Goal: Information Seeking & Learning: Learn about a topic

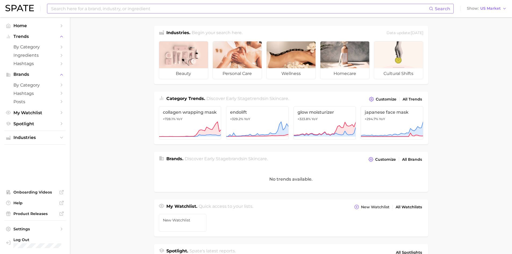
click at [102, 7] on input at bounding box center [240, 8] width 378 height 9
type input "skincare trends"
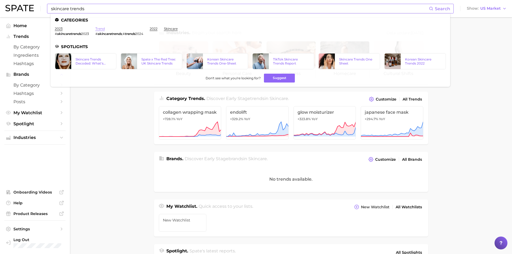
click at [101, 30] on link "trend" at bounding box center [99, 29] width 9 height 4
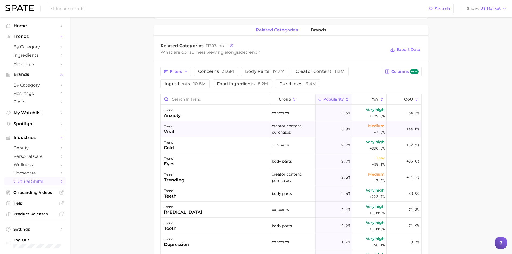
click at [210, 128] on div "trend viral" at bounding box center [215, 129] width 109 height 16
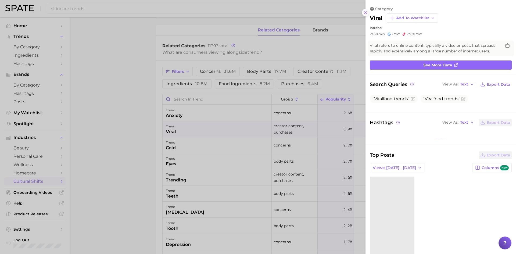
click at [365, 13] on line at bounding box center [365, 13] width 2 height 2
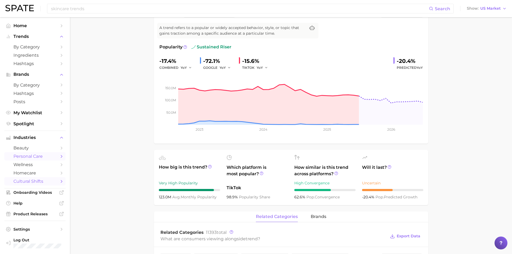
scroll to position [54, 0]
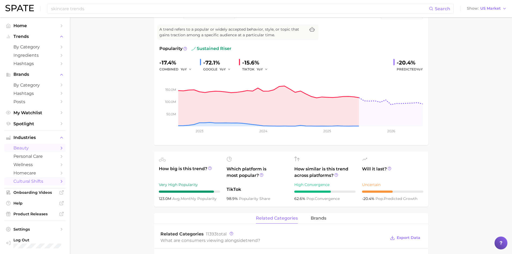
click at [35, 149] on span "beauty" at bounding box center [34, 147] width 43 height 5
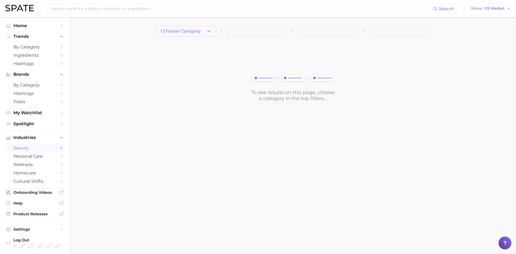
click at [199, 29] on span "1. Choose Category" at bounding box center [180, 31] width 40 height 5
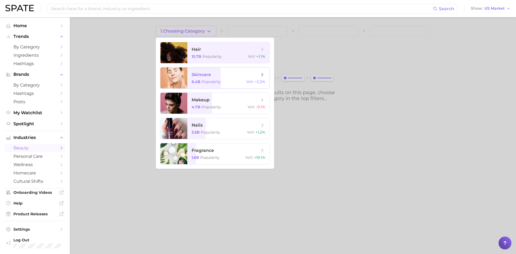
click at [209, 74] on span "skincare" at bounding box center [201, 74] width 19 height 5
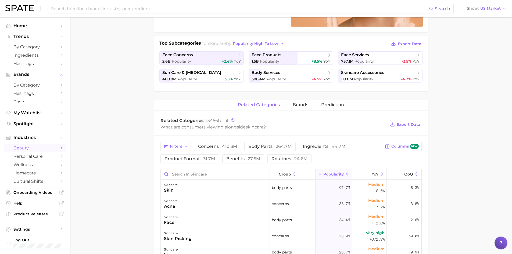
scroll to position [107, 0]
click at [189, 58] on span "Popularity" at bounding box center [181, 60] width 19 height 5
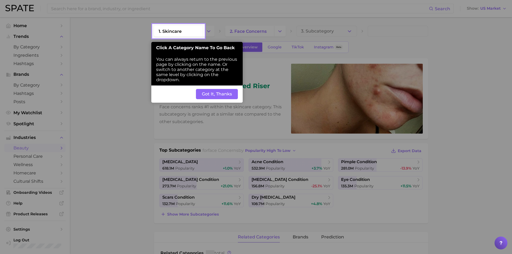
click at [213, 92] on button "Got It, Thanks" at bounding box center [217, 94] width 42 height 10
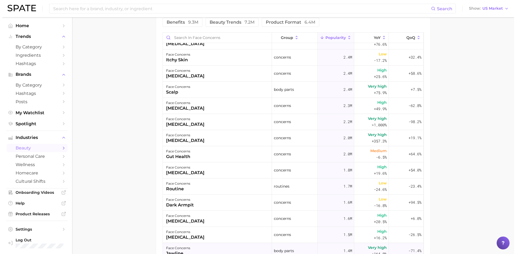
scroll to position [698, 0]
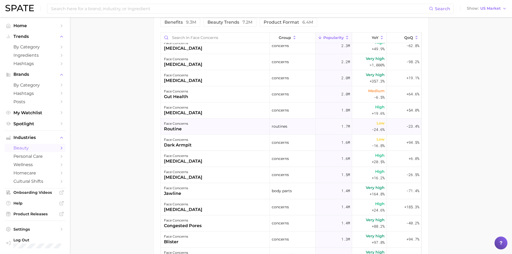
click at [191, 129] on div "face concerns routine" at bounding box center [215, 126] width 109 height 16
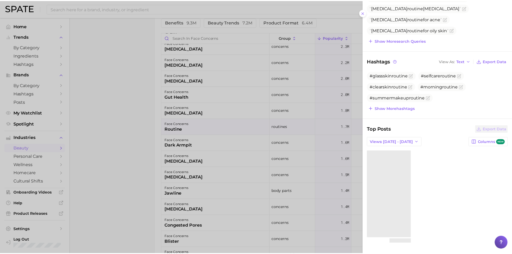
scroll to position [114, 0]
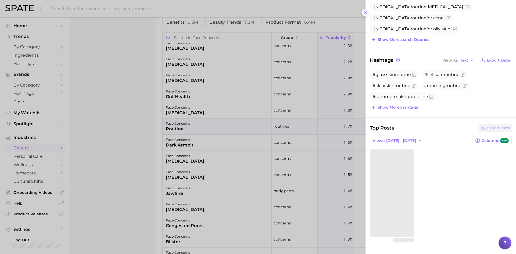
click at [130, 154] on div at bounding box center [258, 127] width 516 height 254
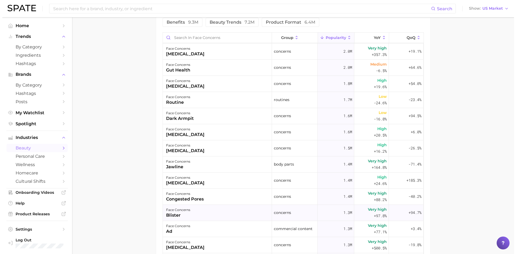
scroll to position [779, 0]
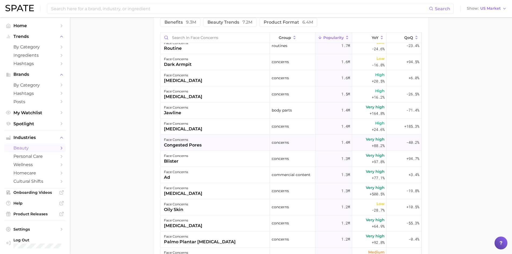
click at [231, 141] on div "face concerns congested pores" at bounding box center [215, 143] width 109 height 16
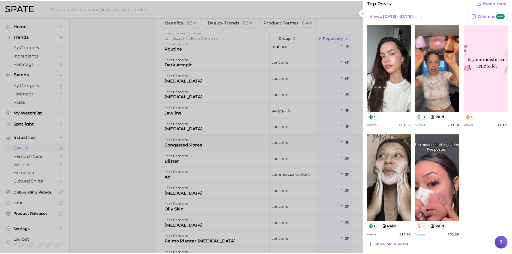
scroll to position [194, 0]
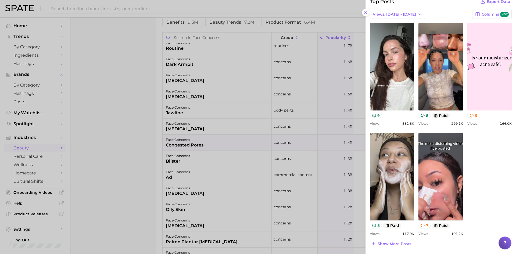
click at [143, 158] on div at bounding box center [258, 127] width 516 height 254
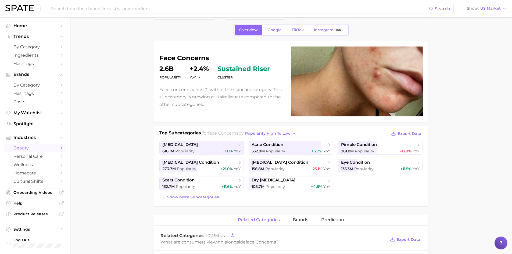
scroll to position [0, 0]
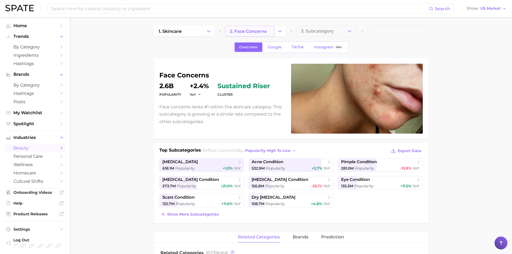
click at [249, 33] on span "2. face concerns" at bounding box center [248, 31] width 37 height 5
click at [280, 34] on icon "Change Category" at bounding box center [280, 31] width 6 height 6
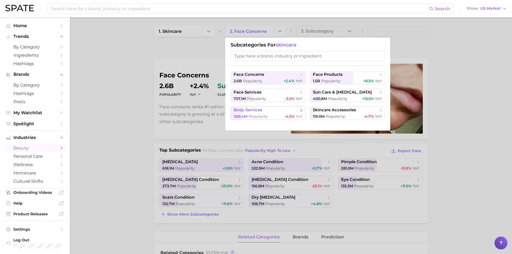
click at [281, 109] on span "body services" at bounding box center [265, 109] width 65 height 5
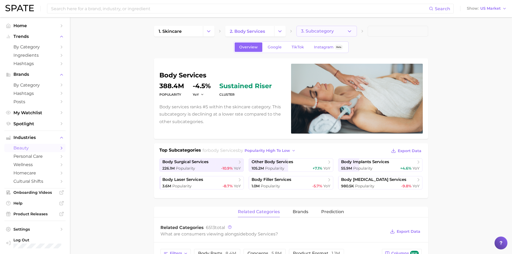
click at [325, 32] on span "3. Subcategory" at bounding box center [317, 31] width 33 height 5
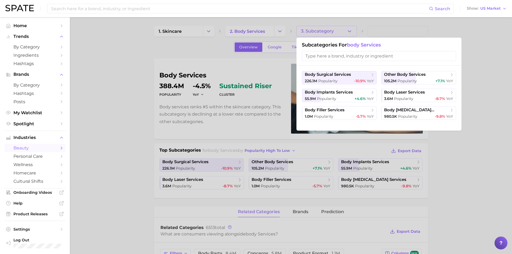
click at [325, 32] on div at bounding box center [256, 127] width 512 height 254
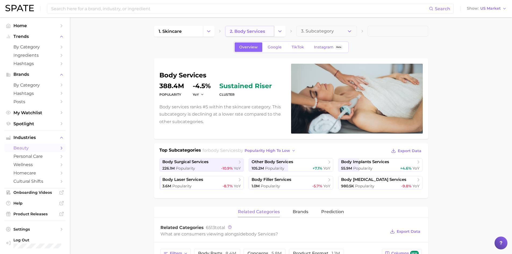
click at [259, 31] on span "2. body services" at bounding box center [247, 31] width 35 height 5
click at [278, 32] on icon "Change Category" at bounding box center [280, 31] width 6 height 6
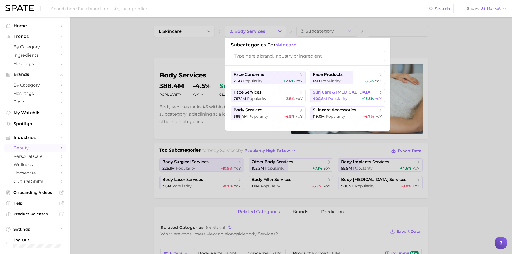
click at [348, 95] on span "sun care & [MEDICAL_DATA]" at bounding box center [342, 92] width 59 height 5
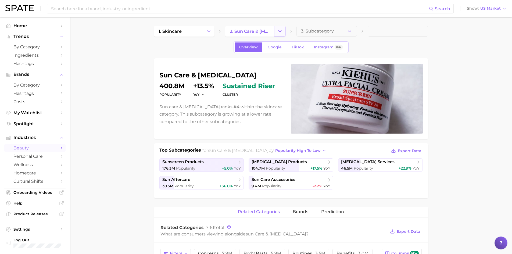
click at [281, 29] on icon "Change Category" at bounding box center [280, 31] width 6 height 6
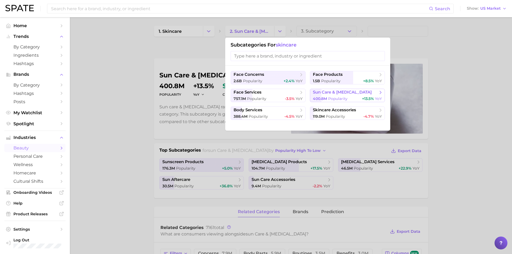
click at [320, 92] on span "sun care & [MEDICAL_DATA]" at bounding box center [342, 92] width 59 height 5
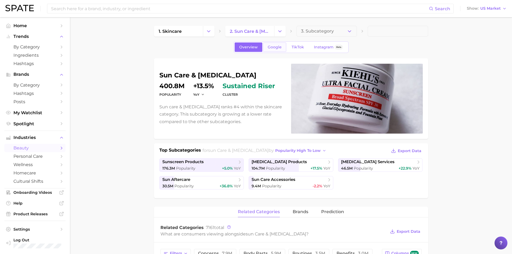
click at [279, 48] on span "Google" at bounding box center [275, 47] width 14 height 5
